Goal: Task Accomplishment & Management: Complete application form

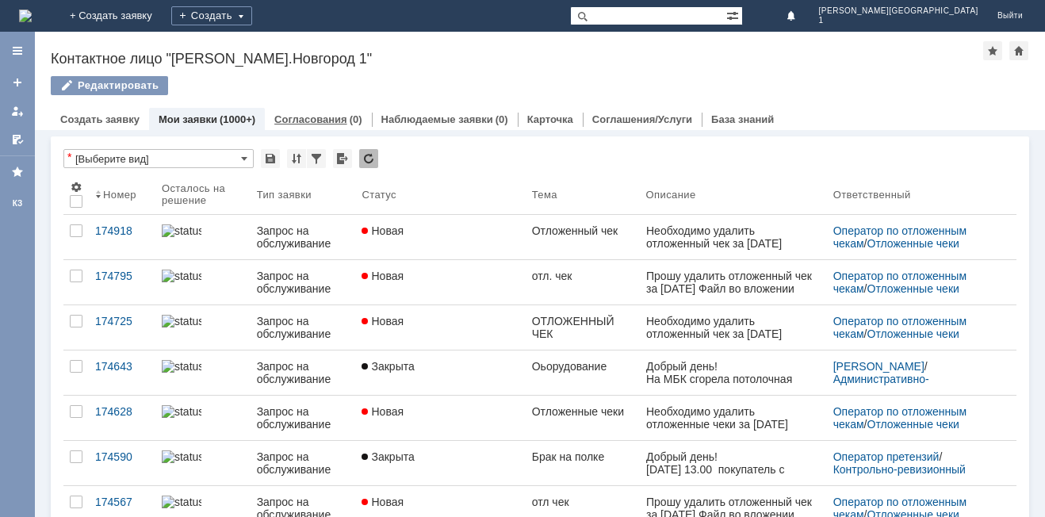
click at [302, 120] on link "Согласования" at bounding box center [310, 119] width 73 height 12
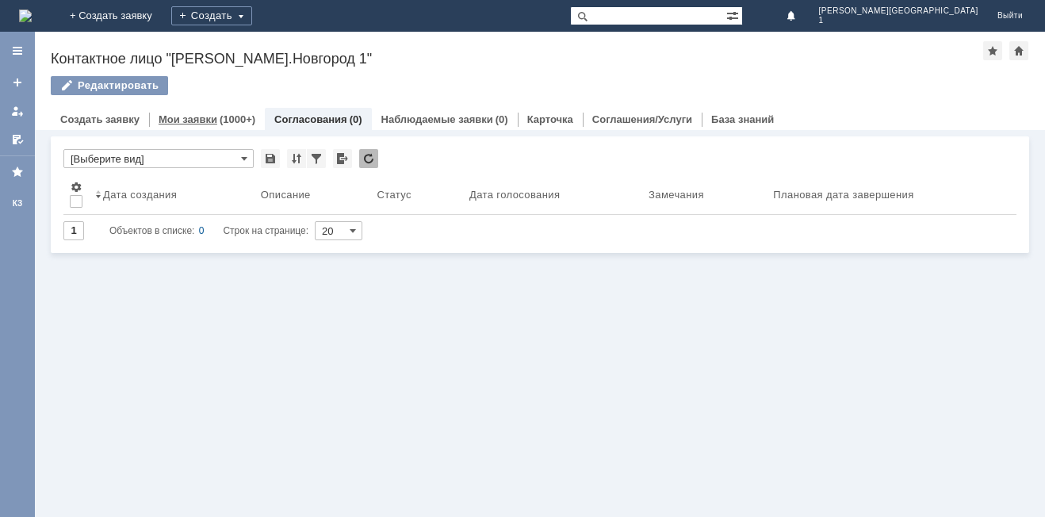
click at [233, 121] on div "(1000+)" at bounding box center [238, 119] width 36 height 12
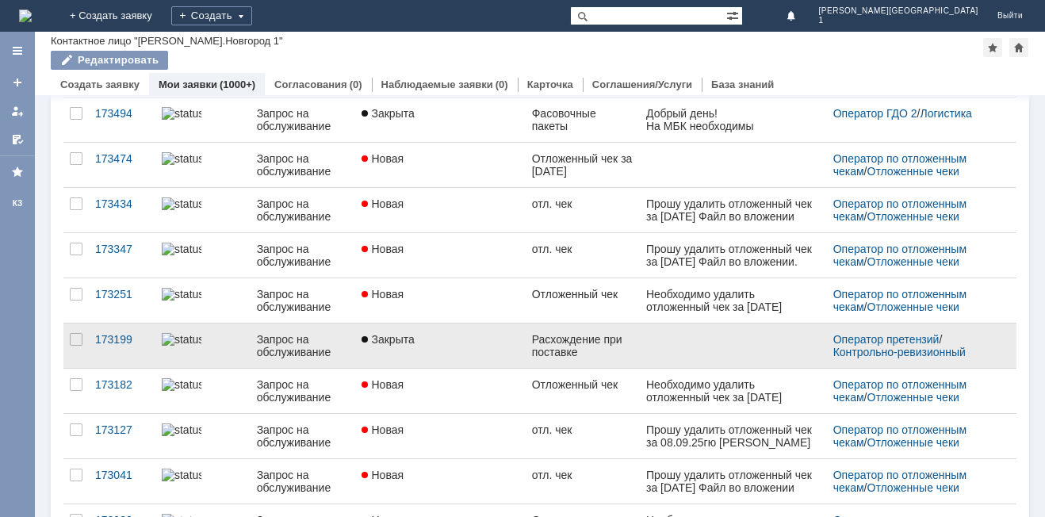
click at [557, 355] on div "Расхождение при поставке" at bounding box center [583, 345] width 102 height 25
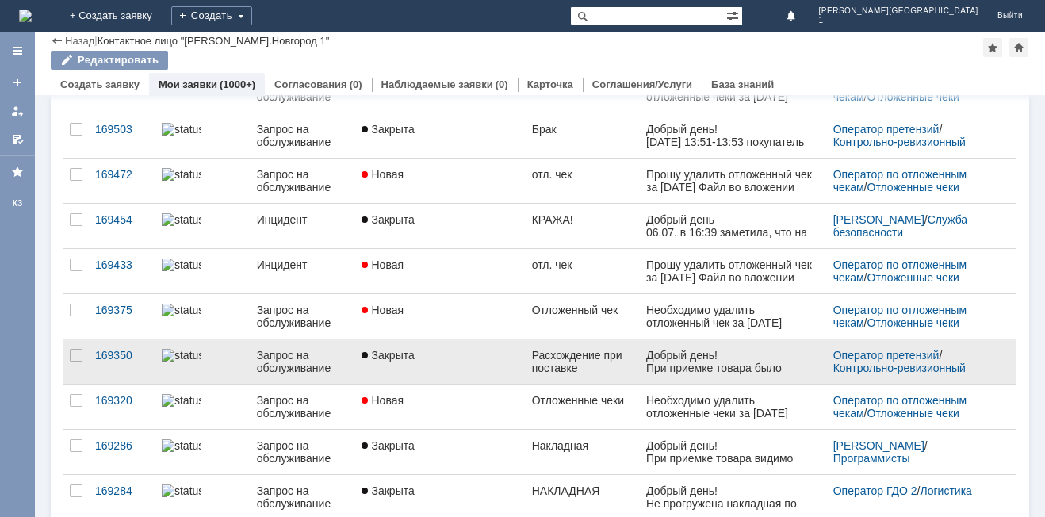
click at [598, 369] on div "Расхождение при поставке" at bounding box center [583, 361] width 102 height 25
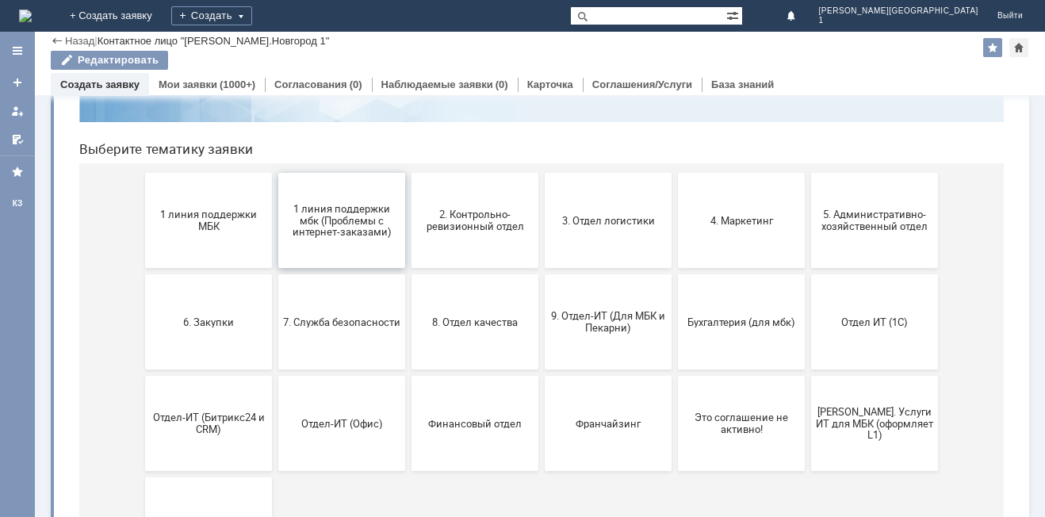
scroll to position [159, 0]
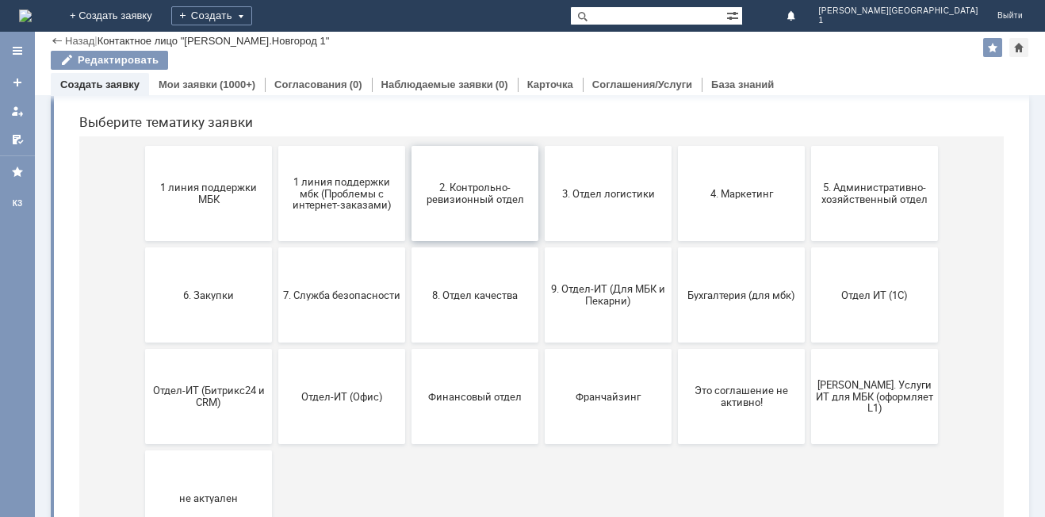
click at [457, 208] on button "2. Контрольно-ревизионный отдел" at bounding box center [475, 193] width 127 height 95
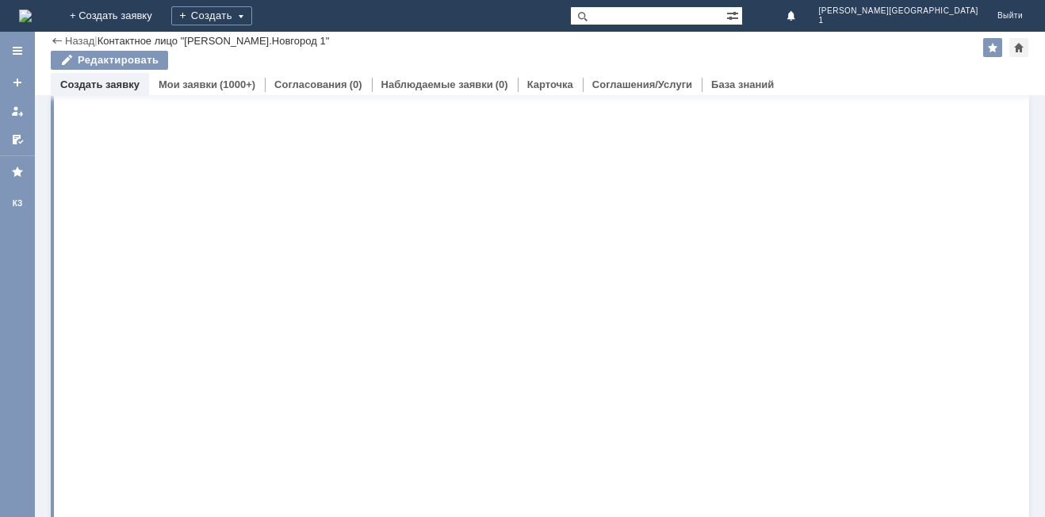
scroll to position [0, 0]
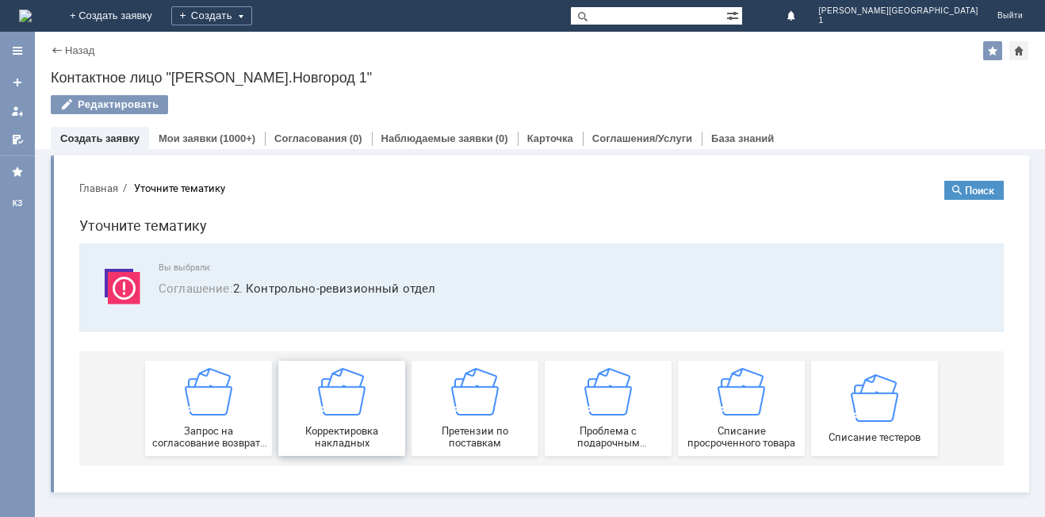
click at [316, 426] on span "Корректировка накладных" at bounding box center [341, 437] width 117 height 24
click at [892, 76] on div "Контактное лицо "Н.Новгород 1"" at bounding box center [540, 78] width 979 height 16
click at [347, 419] on div "Корректировка накладных" at bounding box center [341, 408] width 117 height 81
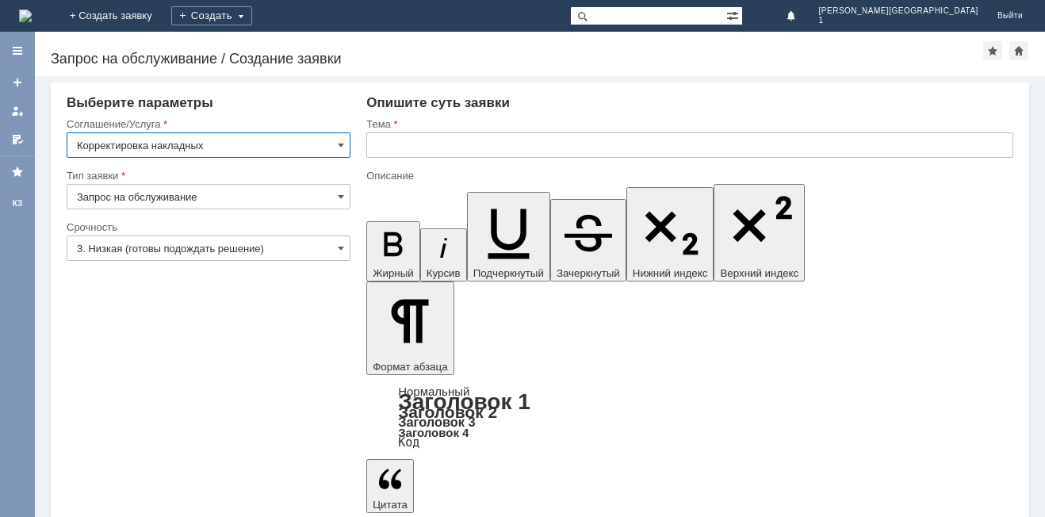
click at [405, 145] on input "text" at bounding box center [689, 144] width 647 height 25
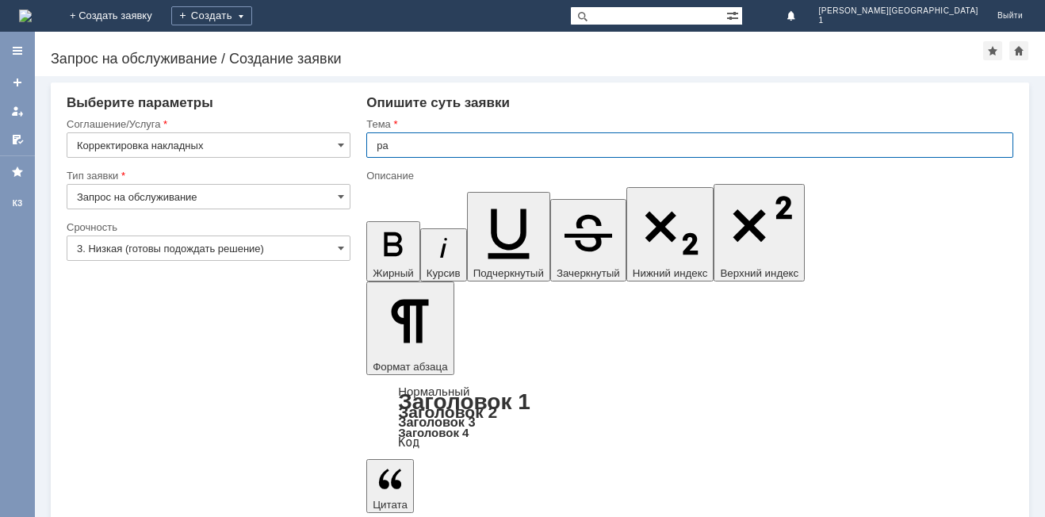
type input "р"
type input "Расхождение при поставке и приемке"
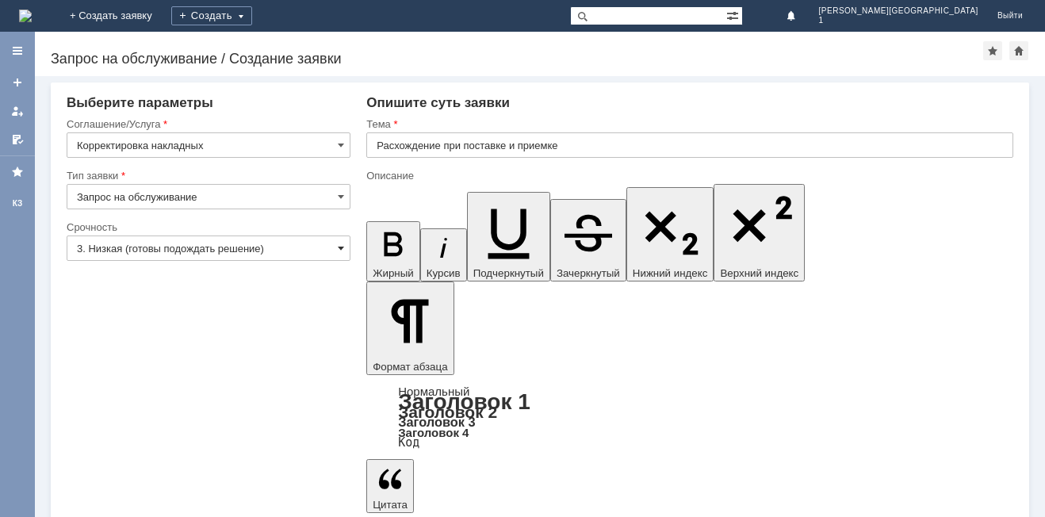
click at [339, 247] on span at bounding box center [341, 248] width 6 height 13
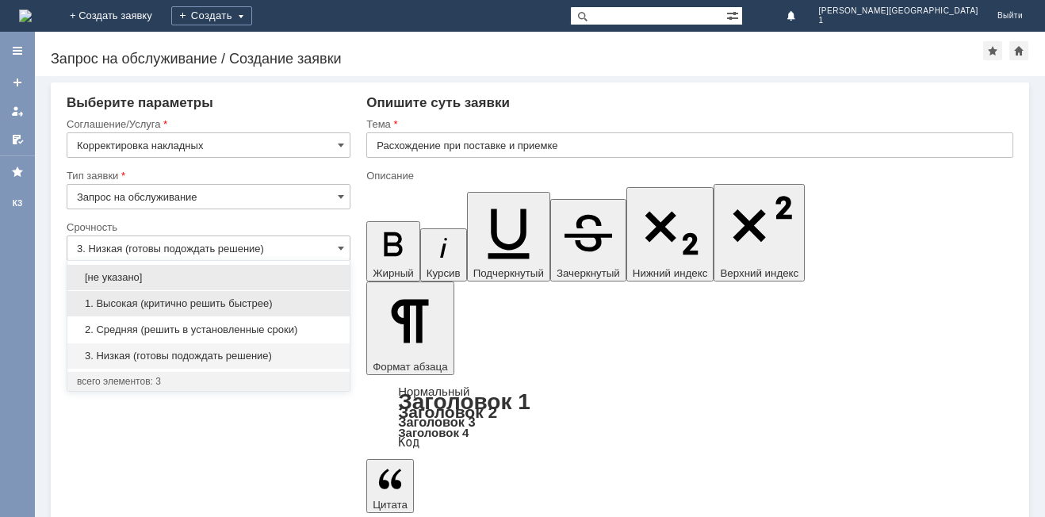
click at [269, 300] on span "1. Высокая (критично решить быстрее)" at bounding box center [208, 303] width 263 height 13
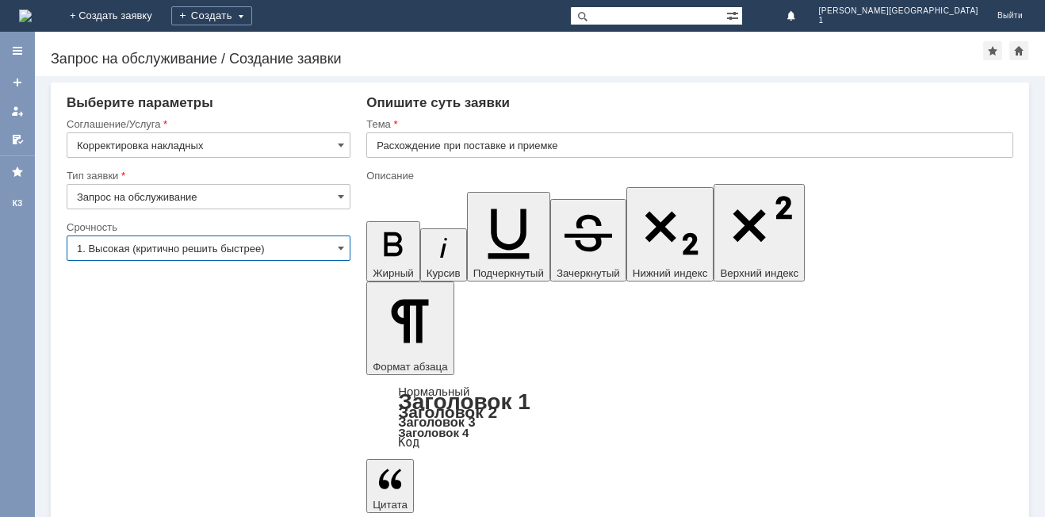
type input "1. Высокая (критично решить быстрее)"
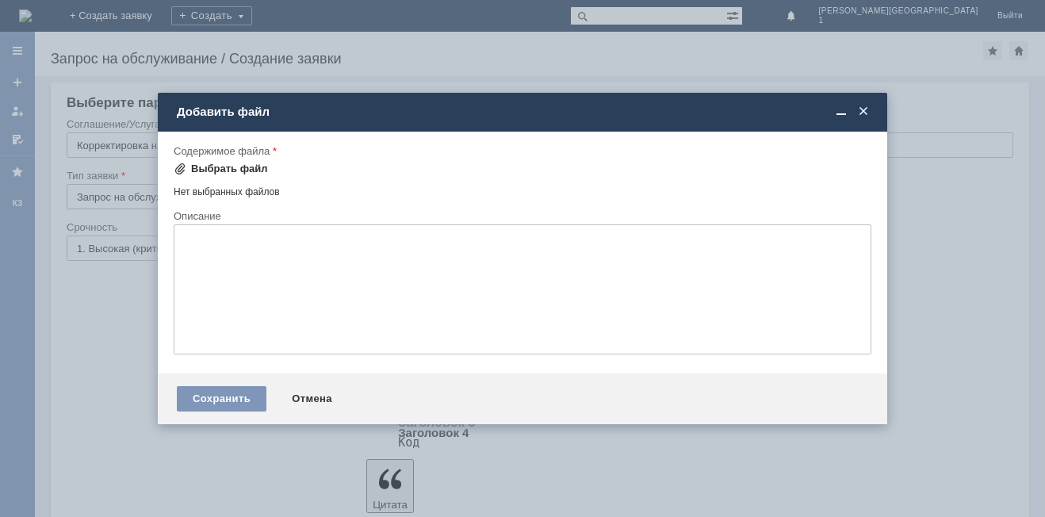
click at [198, 171] on div "Выбрать файл" at bounding box center [229, 169] width 77 height 13
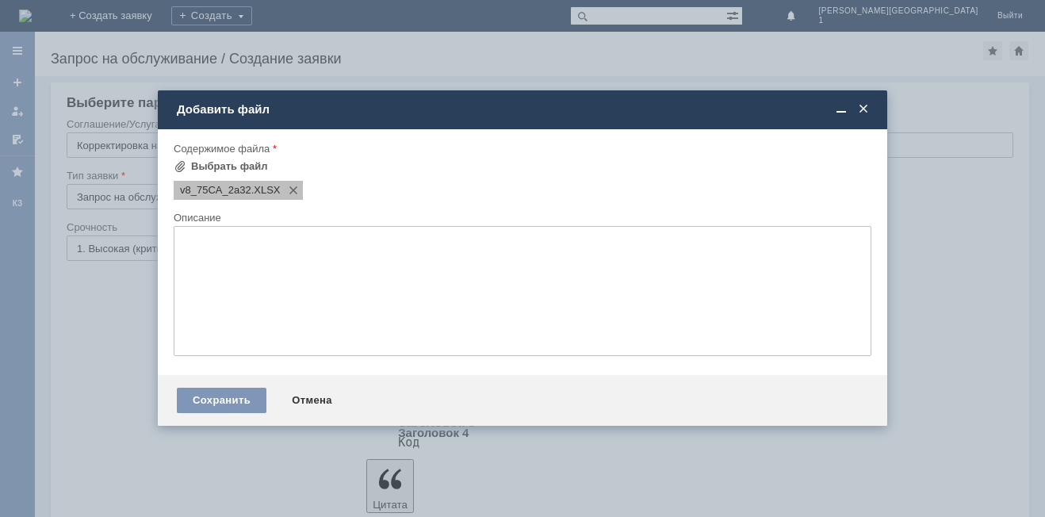
click at [222, 192] on span "v8_75CA_2a32" at bounding box center [215, 190] width 71 height 13
click at [246, 191] on span "v8_75CA_2a32" at bounding box center [215, 190] width 71 height 13
click at [246, 190] on span "v8_75CA_2a32" at bounding box center [215, 190] width 71 height 13
click at [228, 397] on div "Сохранить" at bounding box center [222, 400] width 90 height 25
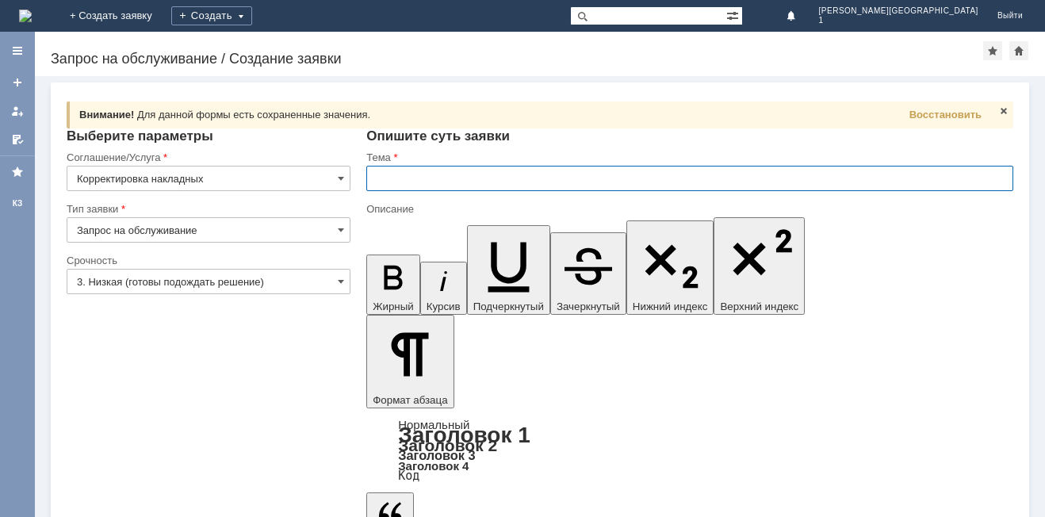
click at [405, 182] on input "text" at bounding box center [689, 178] width 647 height 25
click at [337, 171] on input "Корректировка накладных" at bounding box center [209, 178] width 284 height 25
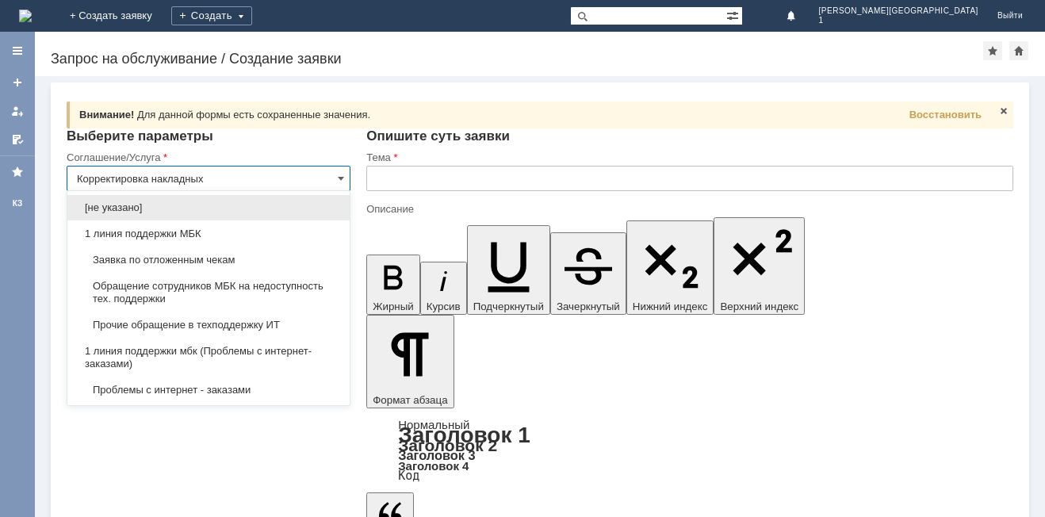
click at [424, 178] on input "text" at bounding box center [689, 178] width 647 height 25
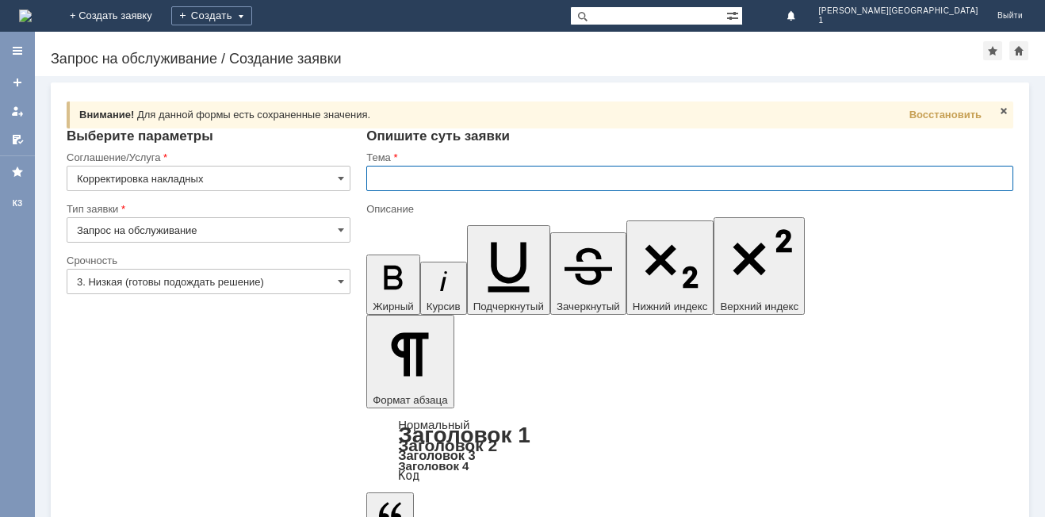
type input "Корректировка накладных"
type input "[PERSON_NAME]"
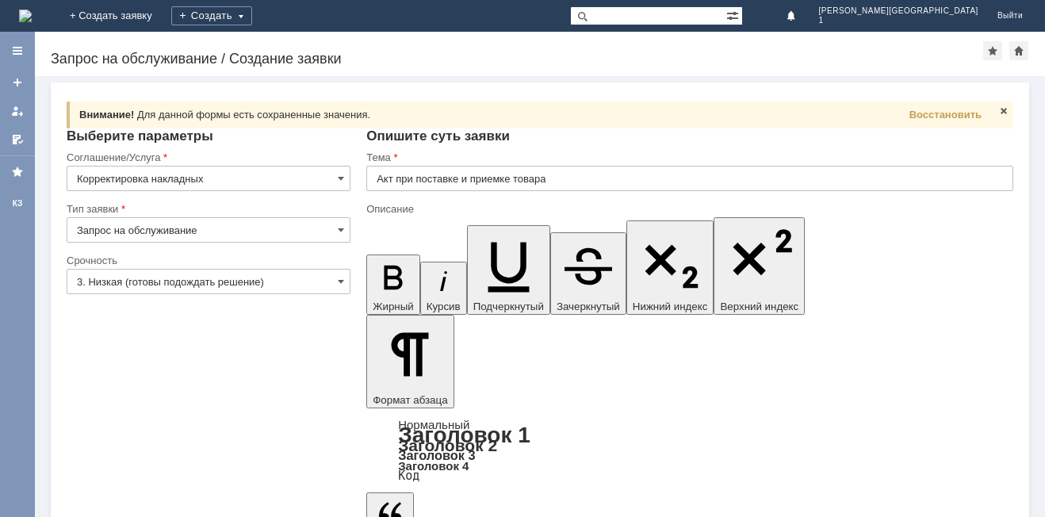
click at [394, 174] on input "Акт при поставке и приемке товара" at bounding box center [689, 178] width 647 height 25
click at [392, 181] on input "Акт при поставке и приемке товара" at bounding box center [689, 178] width 647 height 25
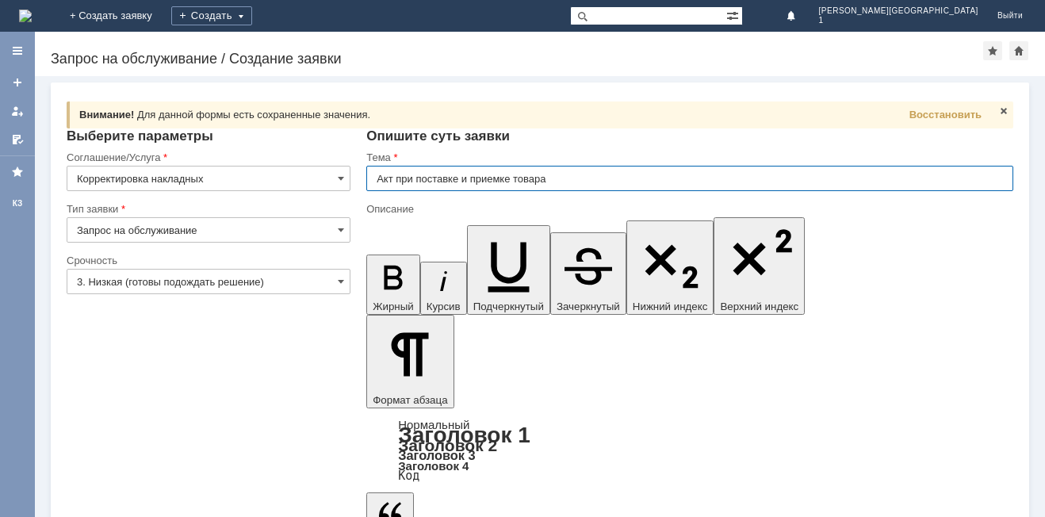
click at [392, 181] on input "Акт при поставке и приемке товара" at bounding box center [689, 178] width 647 height 25
type input "расхождение при поставке и приемке товара"
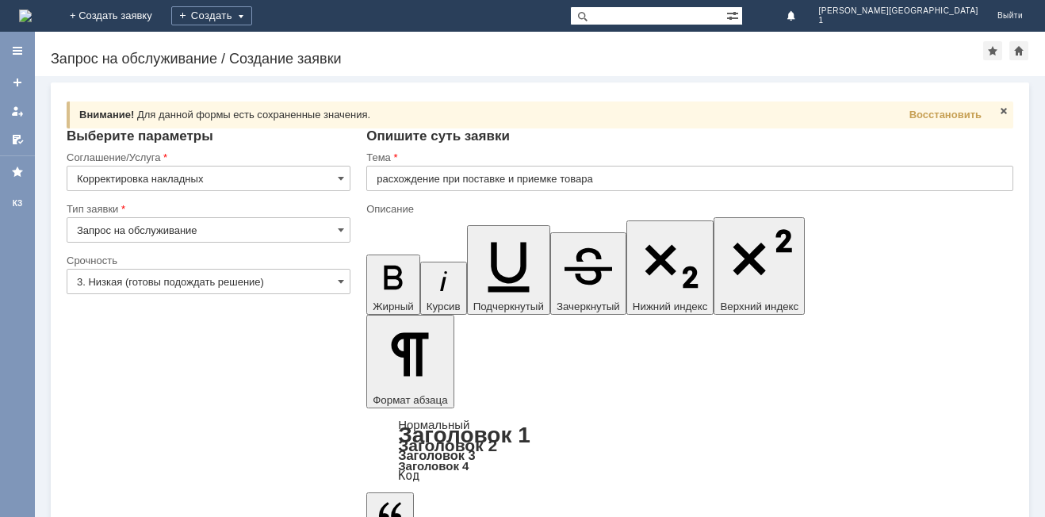
click at [382, 178] on input "расхождение при поставке и приемке товара" at bounding box center [689, 178] width 647 height 25
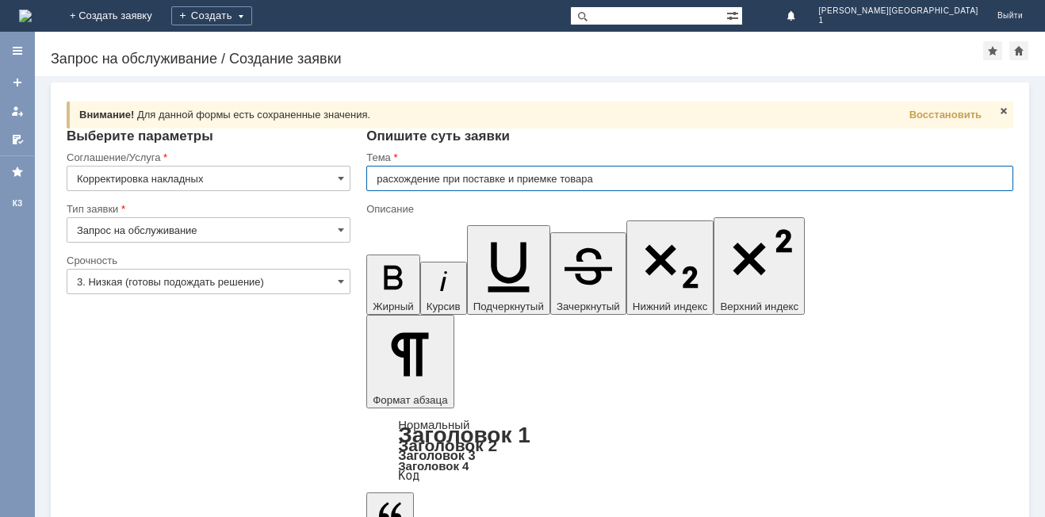
click at [382, 178] on input "расхождение при поставке и приемке товара" at bounding box center [689, 178] width 647 height 25
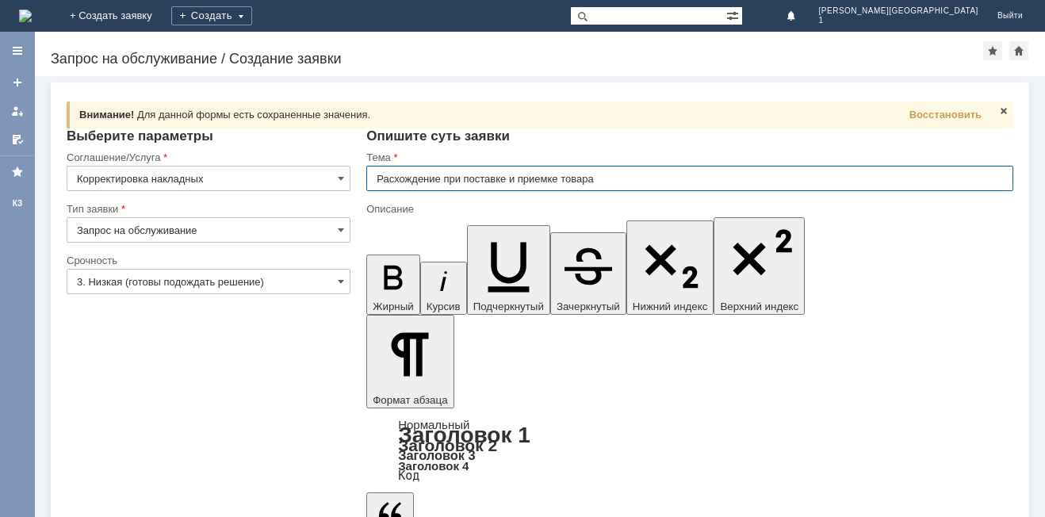
click at [673, 179] on input "Расхождение при поставке и приемке товара" at bounding box center [689, 178] width 647 height 25
type input "Расхождение при поставке и приемке товара"
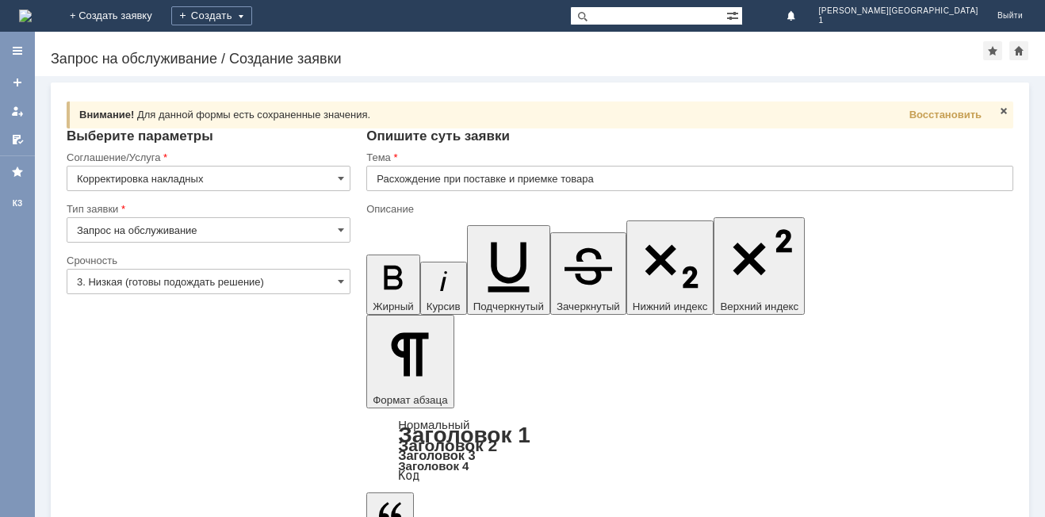
click at [337, 279] on input "3. Низкая (готовы подождать решение)" at bounding box center [209, 281] width 284 height 25
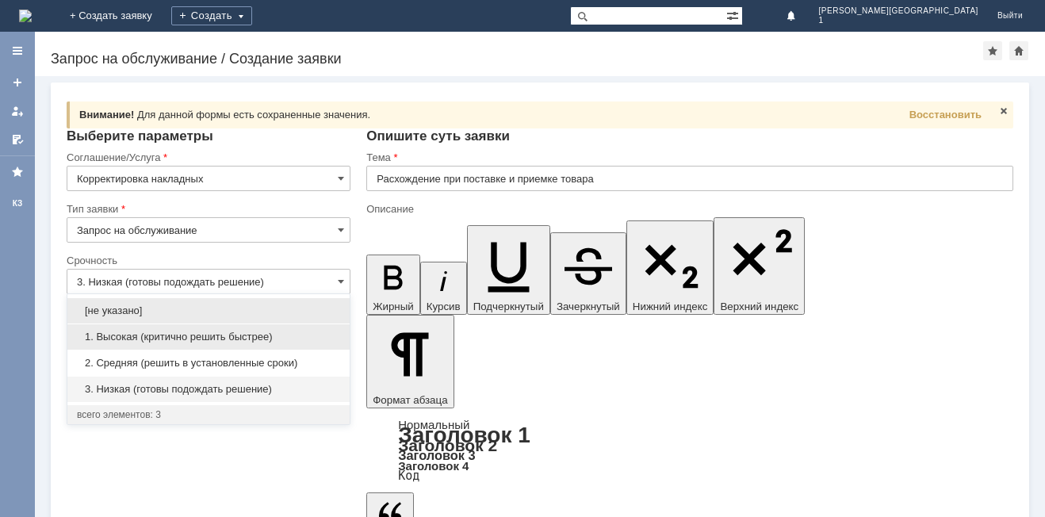
click at [257, 333] on span "1. Высокая (критично решить быстрее)" at bounding box center [208, 337] width 263 height 13
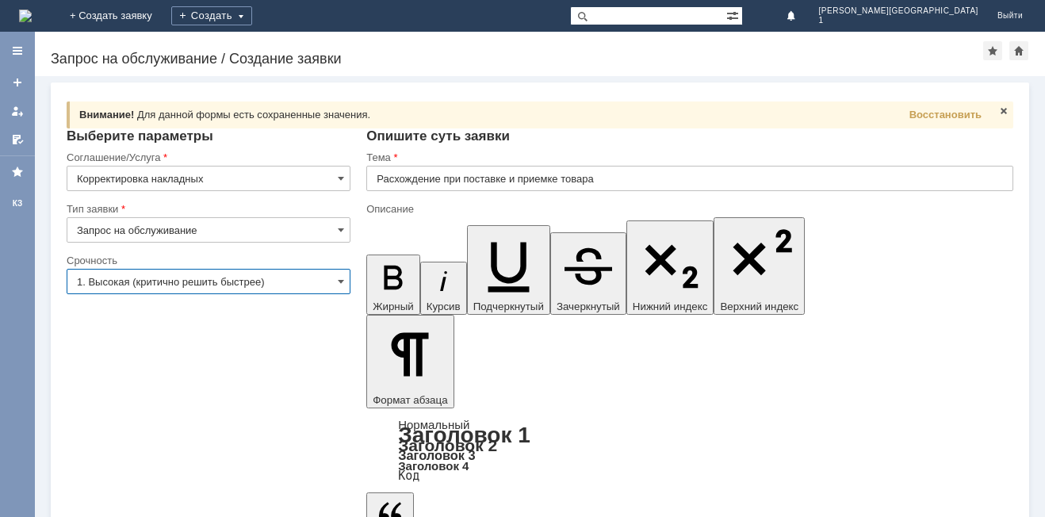
type input "1. Высокая (критично решить быстрее)"
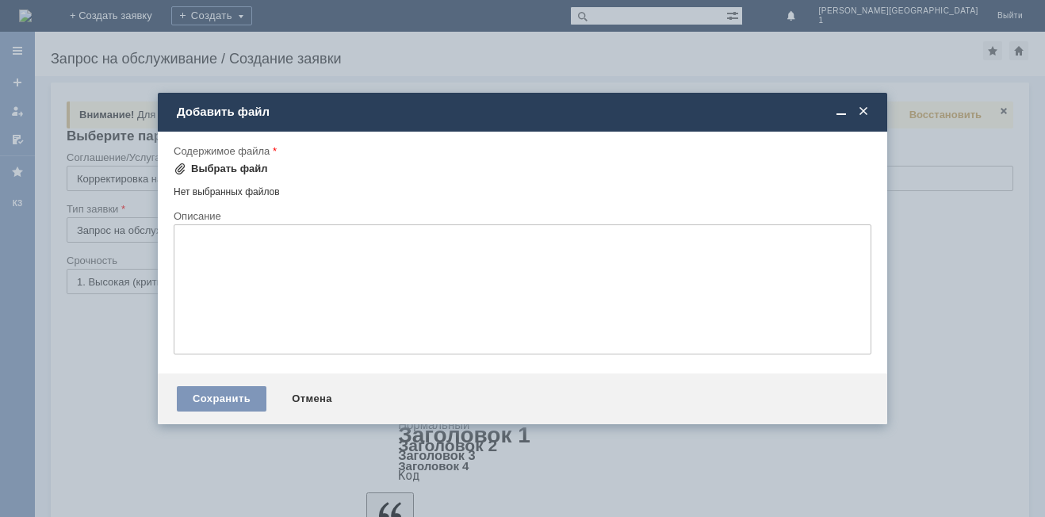
click at [252, 163] on div "Выбрать файл" at bounding box center [229, 169] width 77 height 13
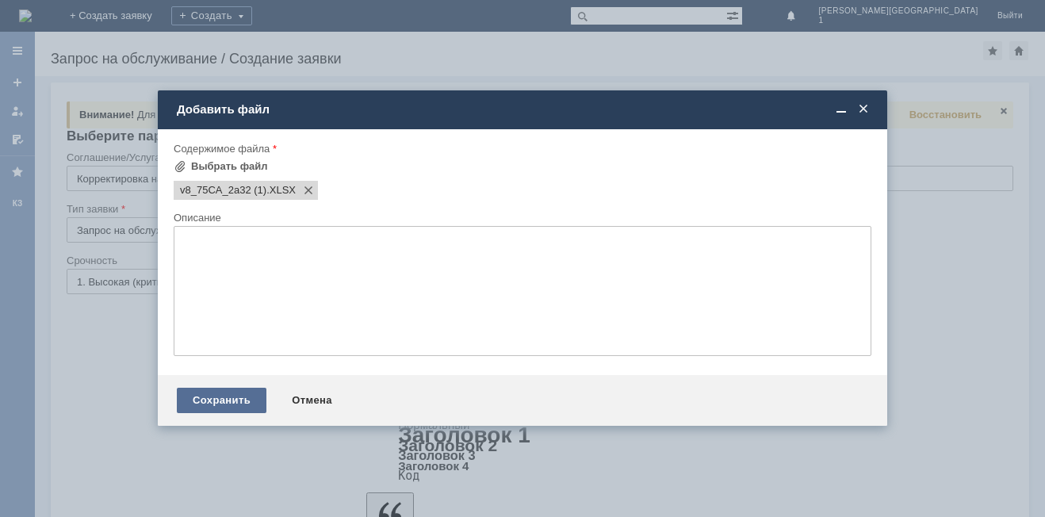
click at [250, 398] on div "Сохранить" at bounding box center [222, 400] width 90 height 25
